Goal: Browse casually

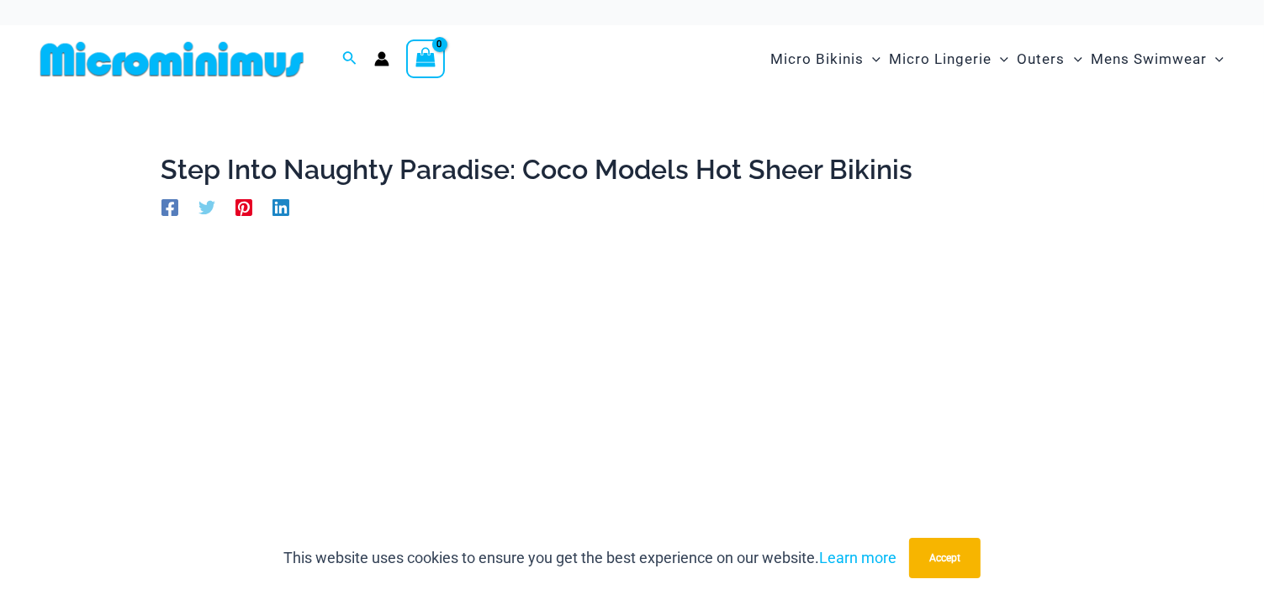
click at [579, 81] on div "Search for: Search Search" at bounding box center [315, 59] width 562 height 68
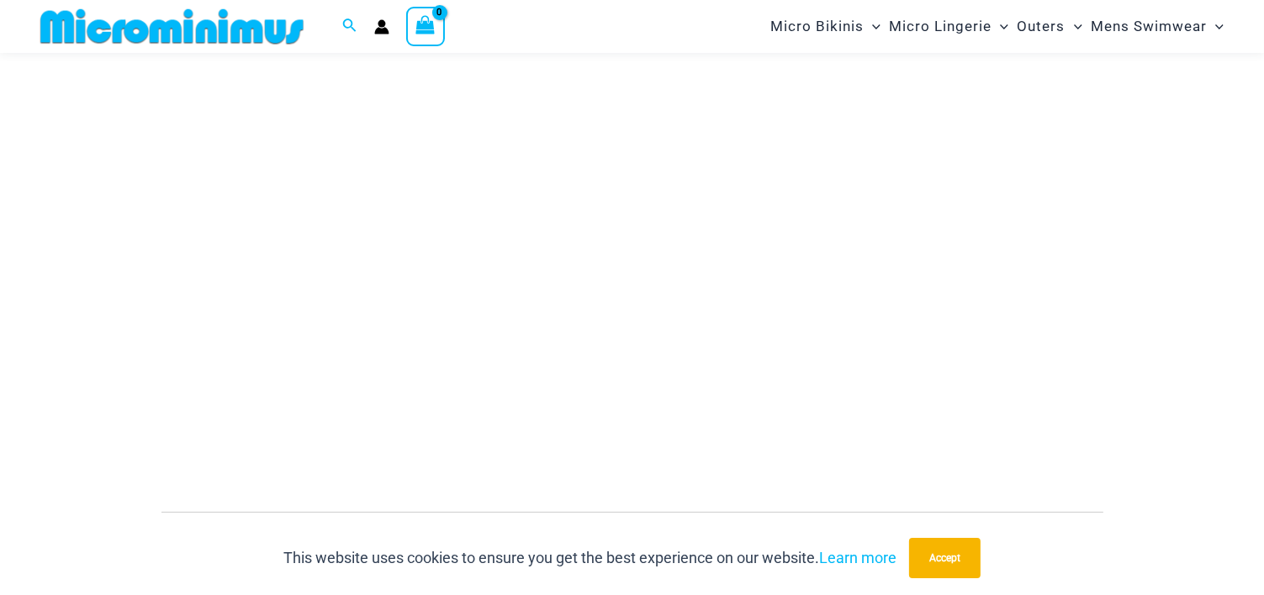
scroll to position [267, 0]
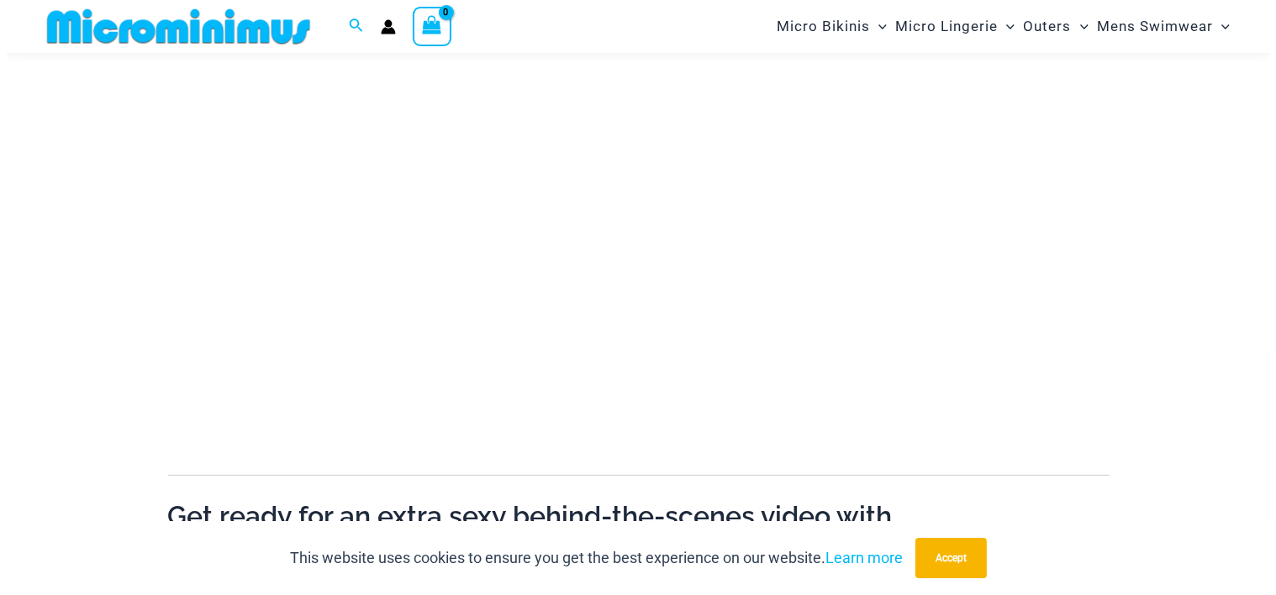
scroll to position [292, 0]
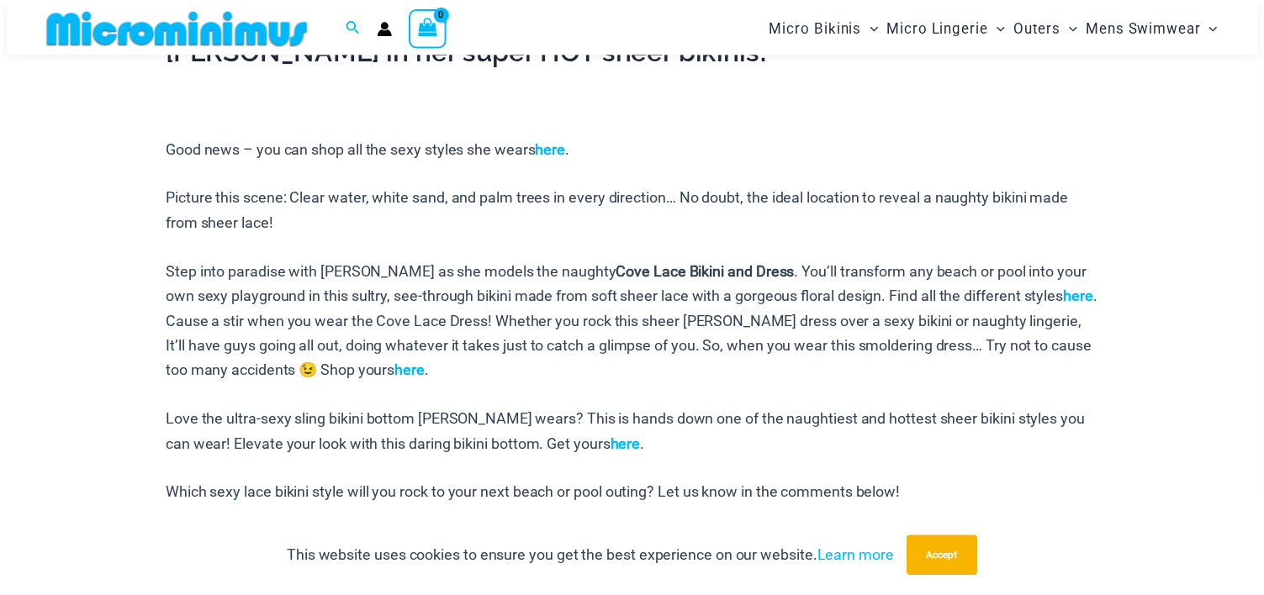
scroll to position [765, 0]
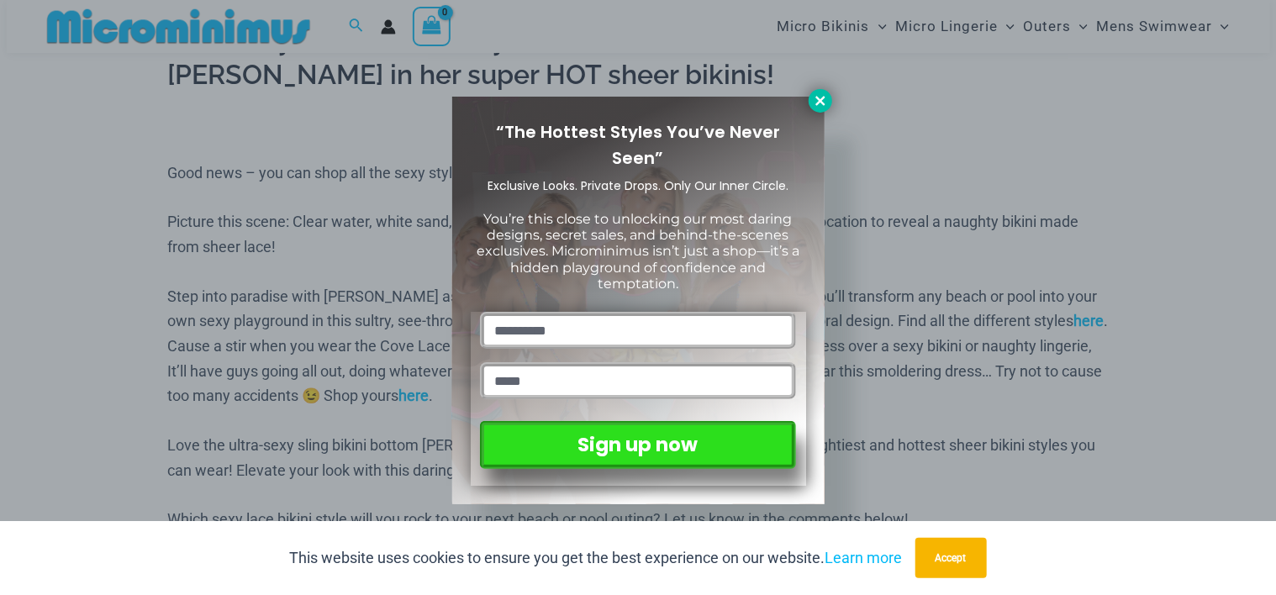
click at [824, 101] on icon at bounding box center [820, 100] width 15 height 15
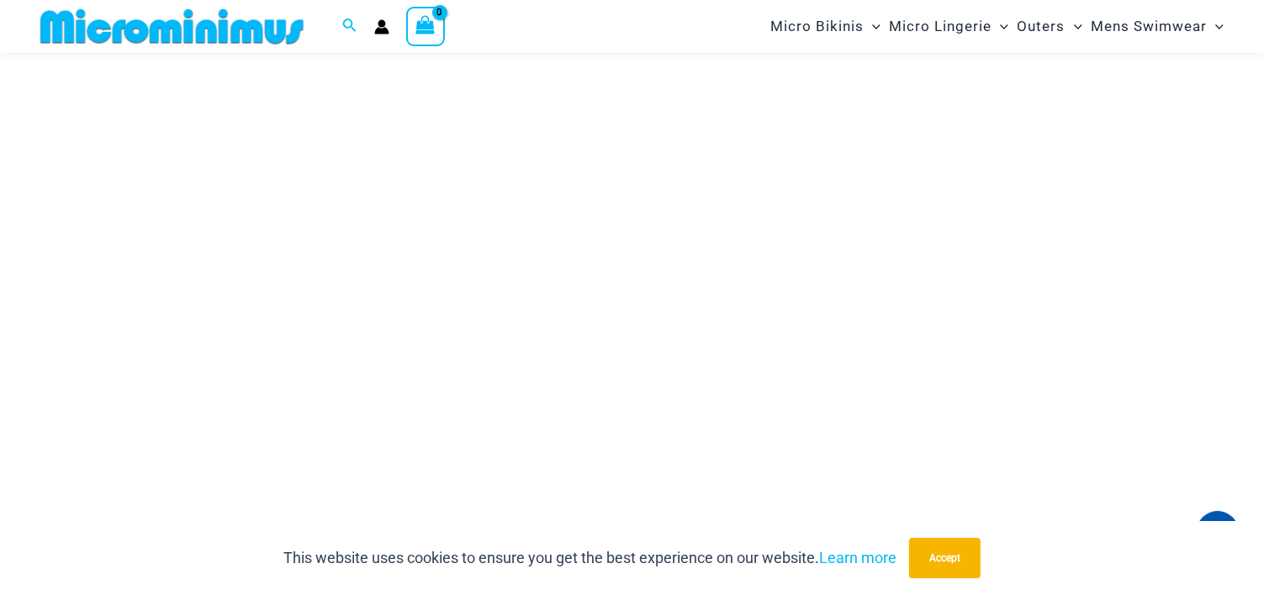
scroll to position [194, 0]
